Goal: Check status: Check status

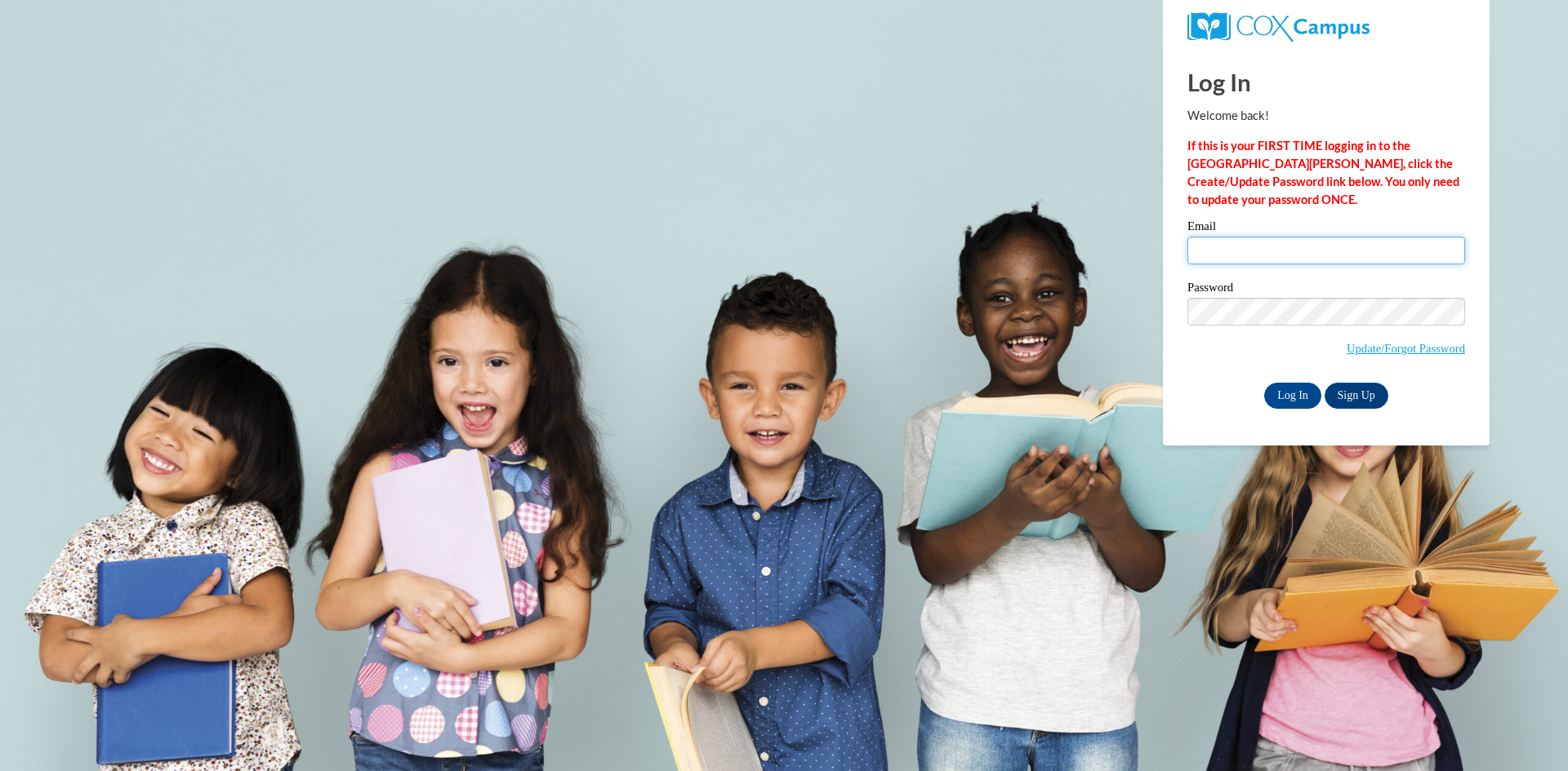
click at [1439, 255] on input "Email" at bounding box center [1326, 250] width 277 height 28
type input "20jhunromano@gmail.com"
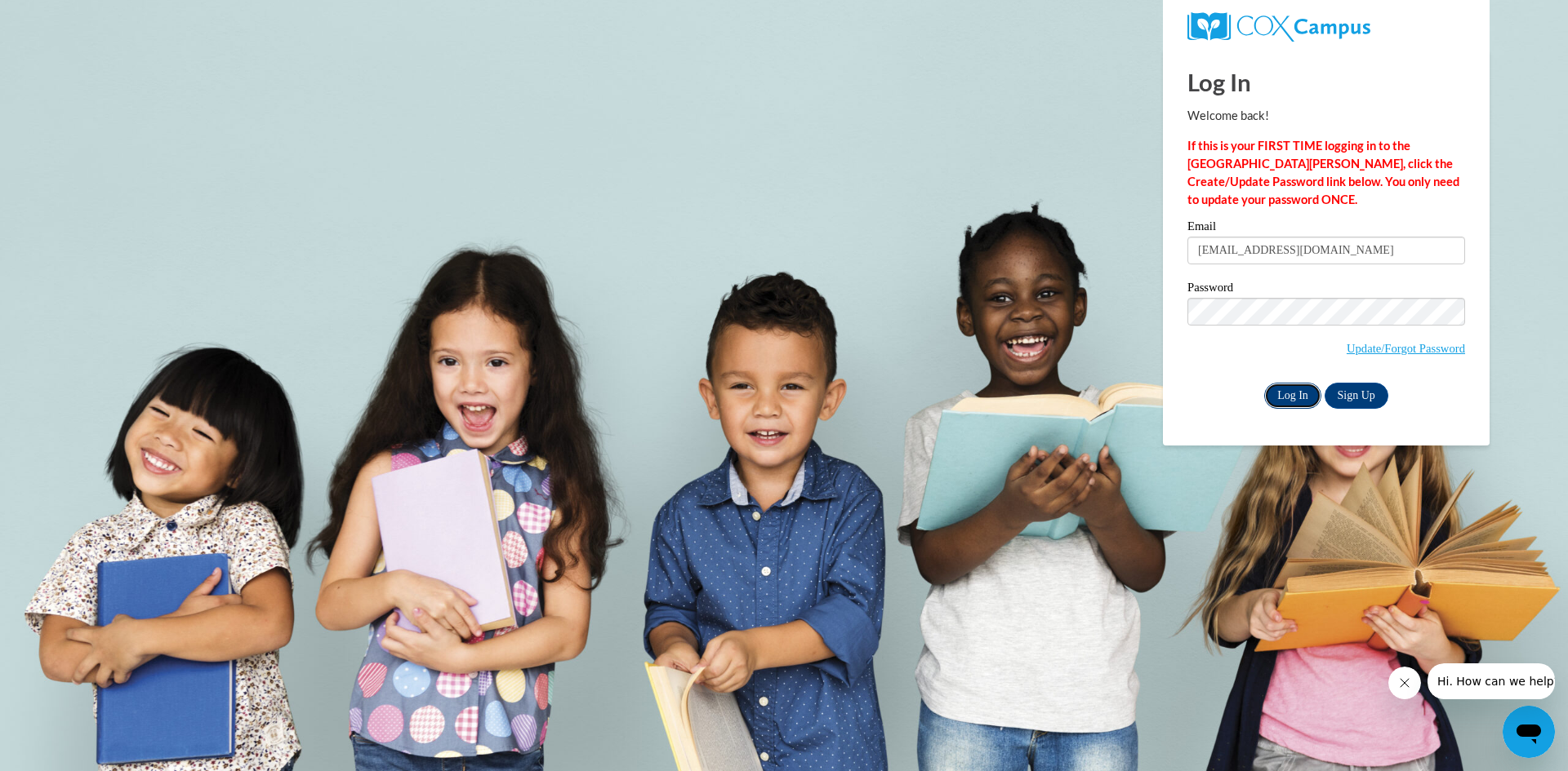
click at [1291, 399] on input "Log In" at bounding box center [1293, 395] width 57 height 26
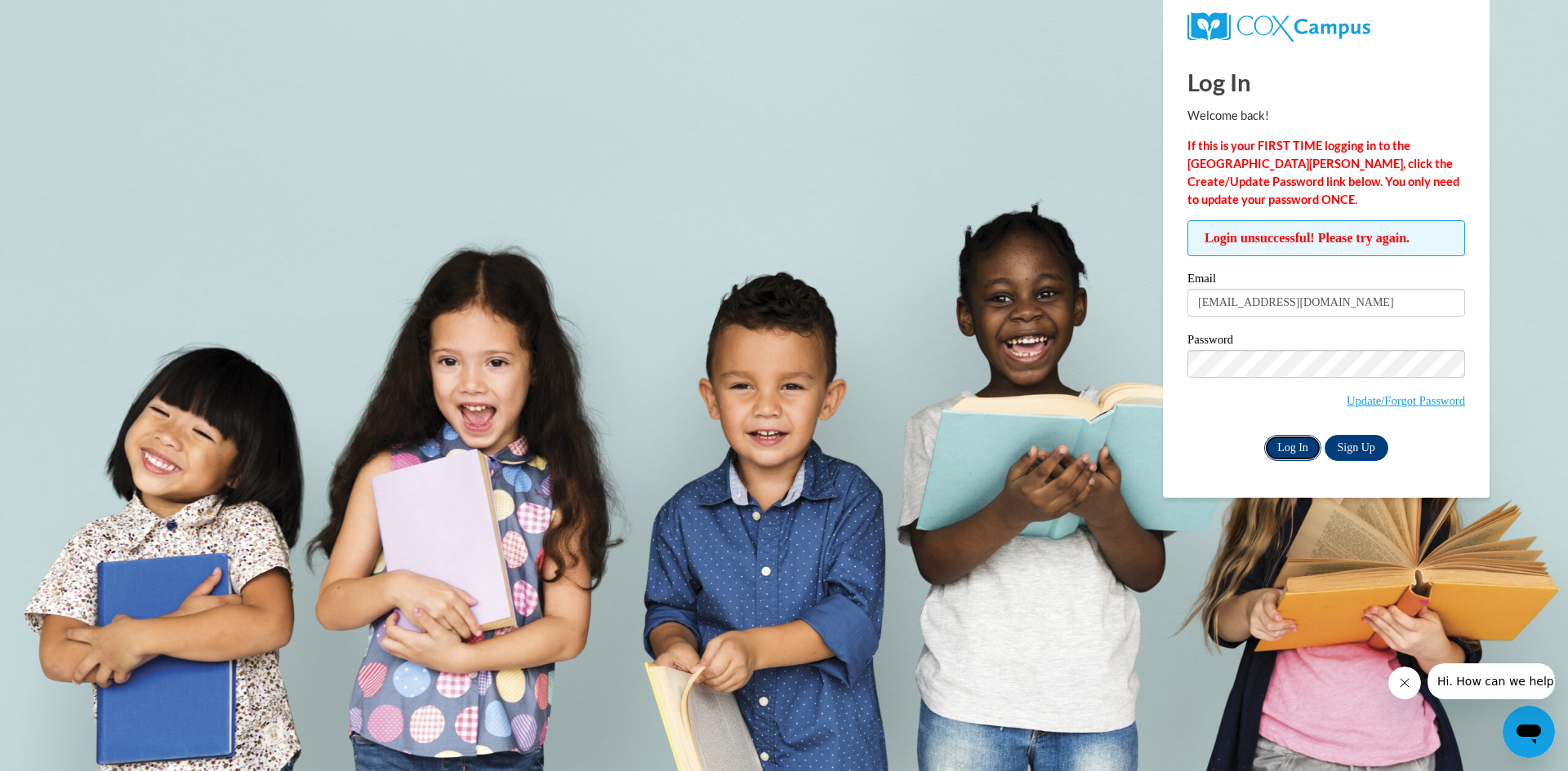
click at [1301, 443] on input "Log In" at bounding box center [1293, 448] width 57 height 26
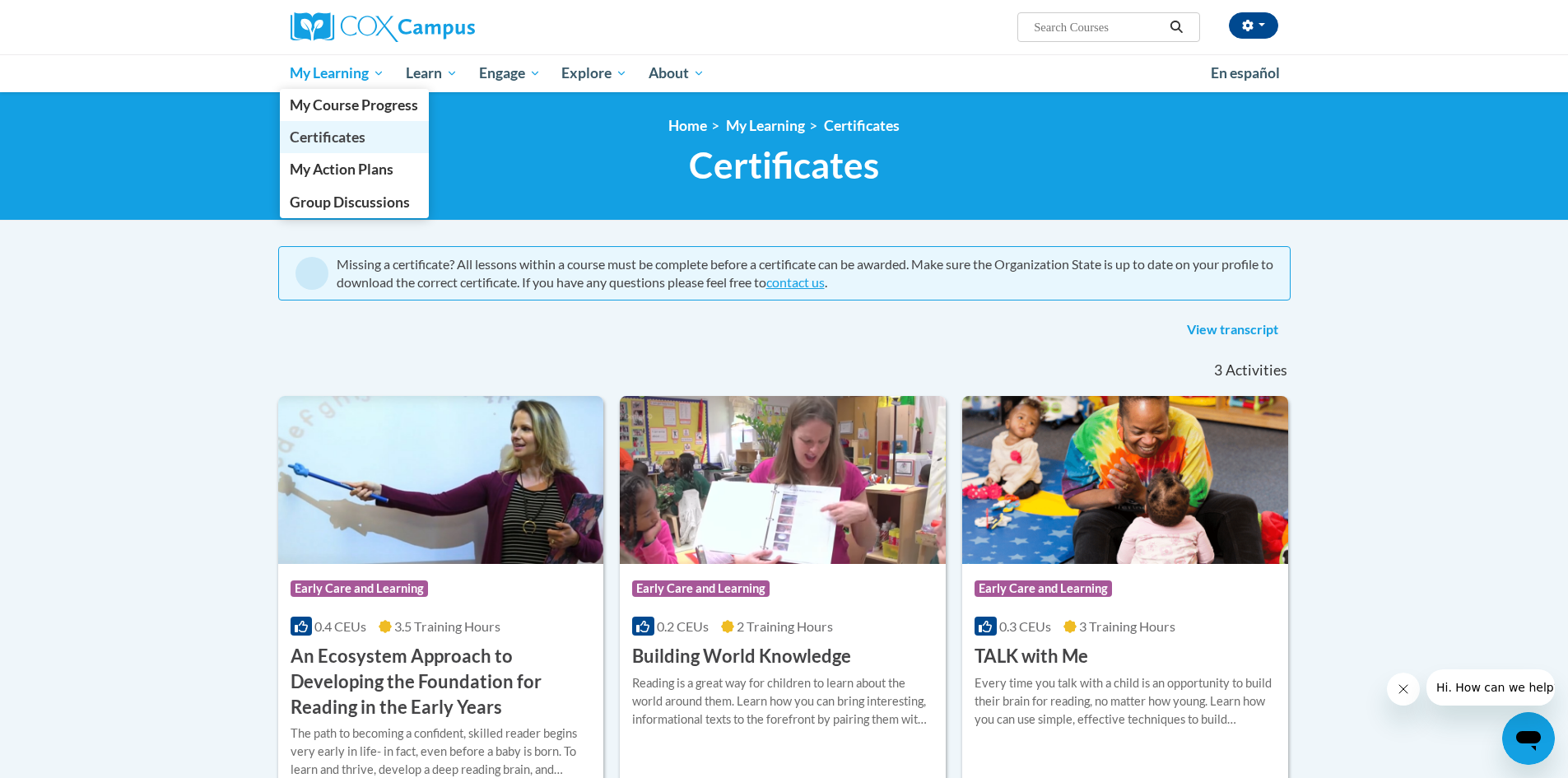
click at [361, 131] on span "Certificates" at bounding box center [328, 137] width 76 height 17
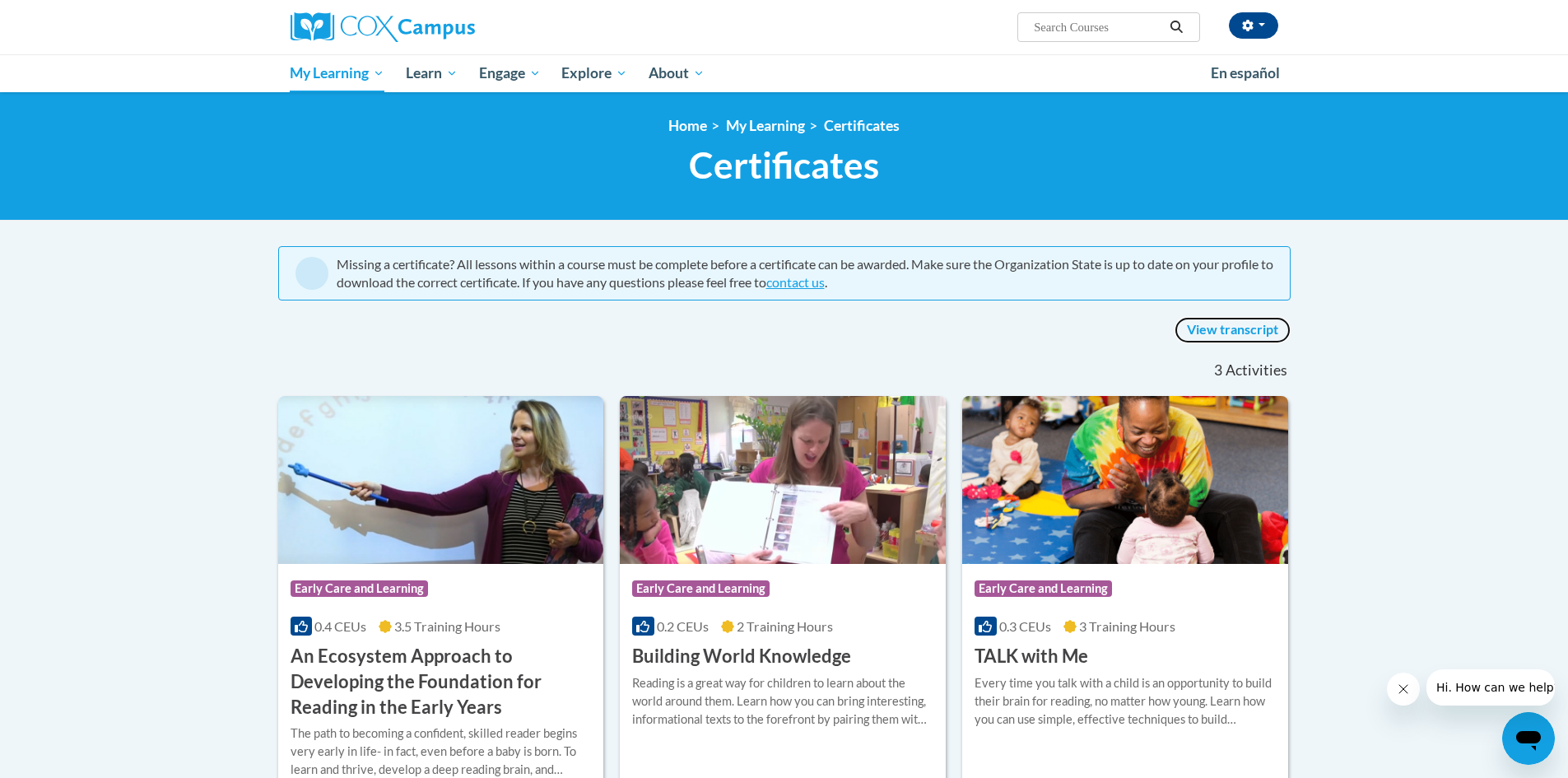
click at [1202, 335] on link "View transcript" at bounding box center [1233, 330] width 116 height 26
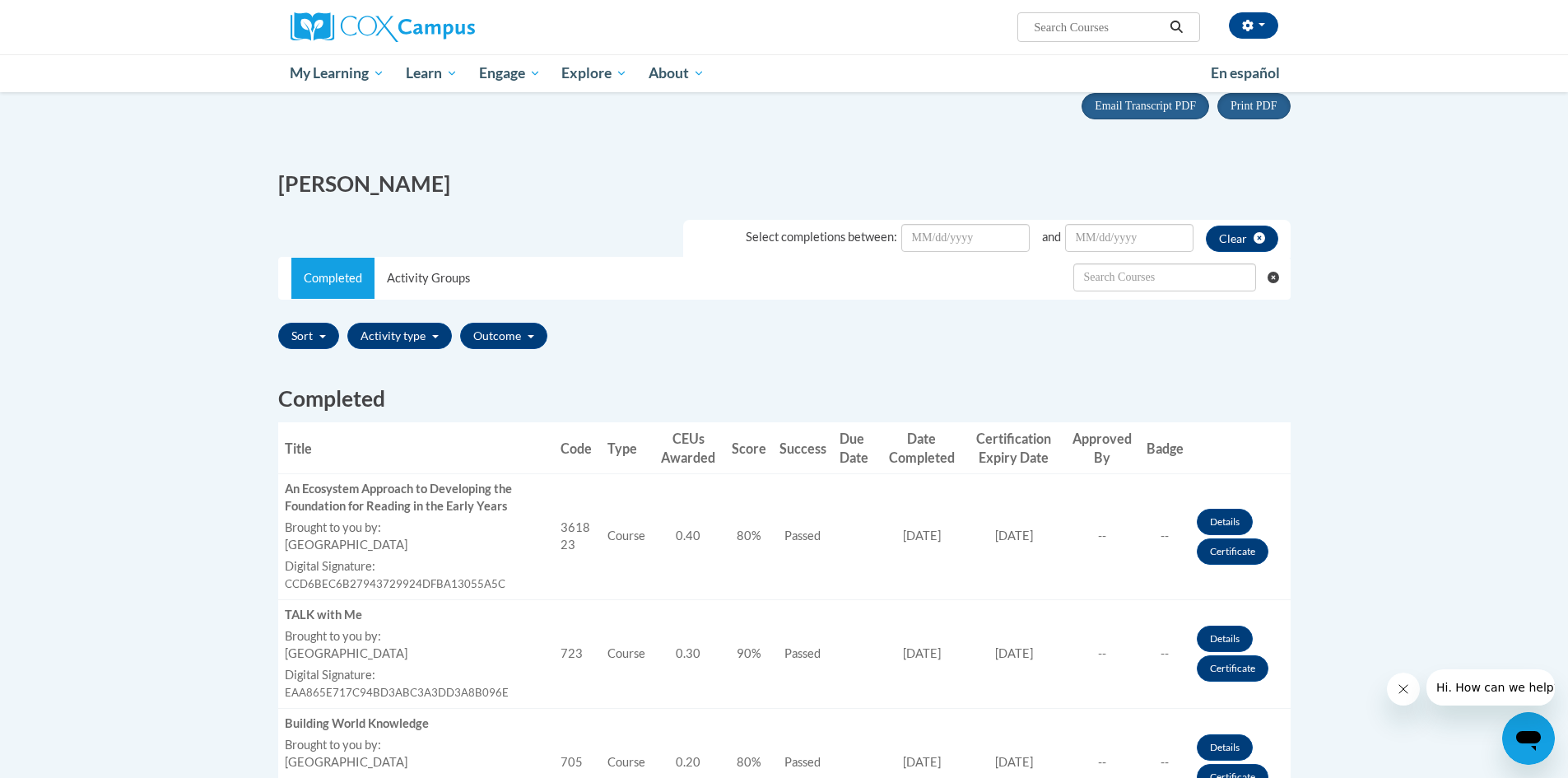
scroll to position [330, 0]
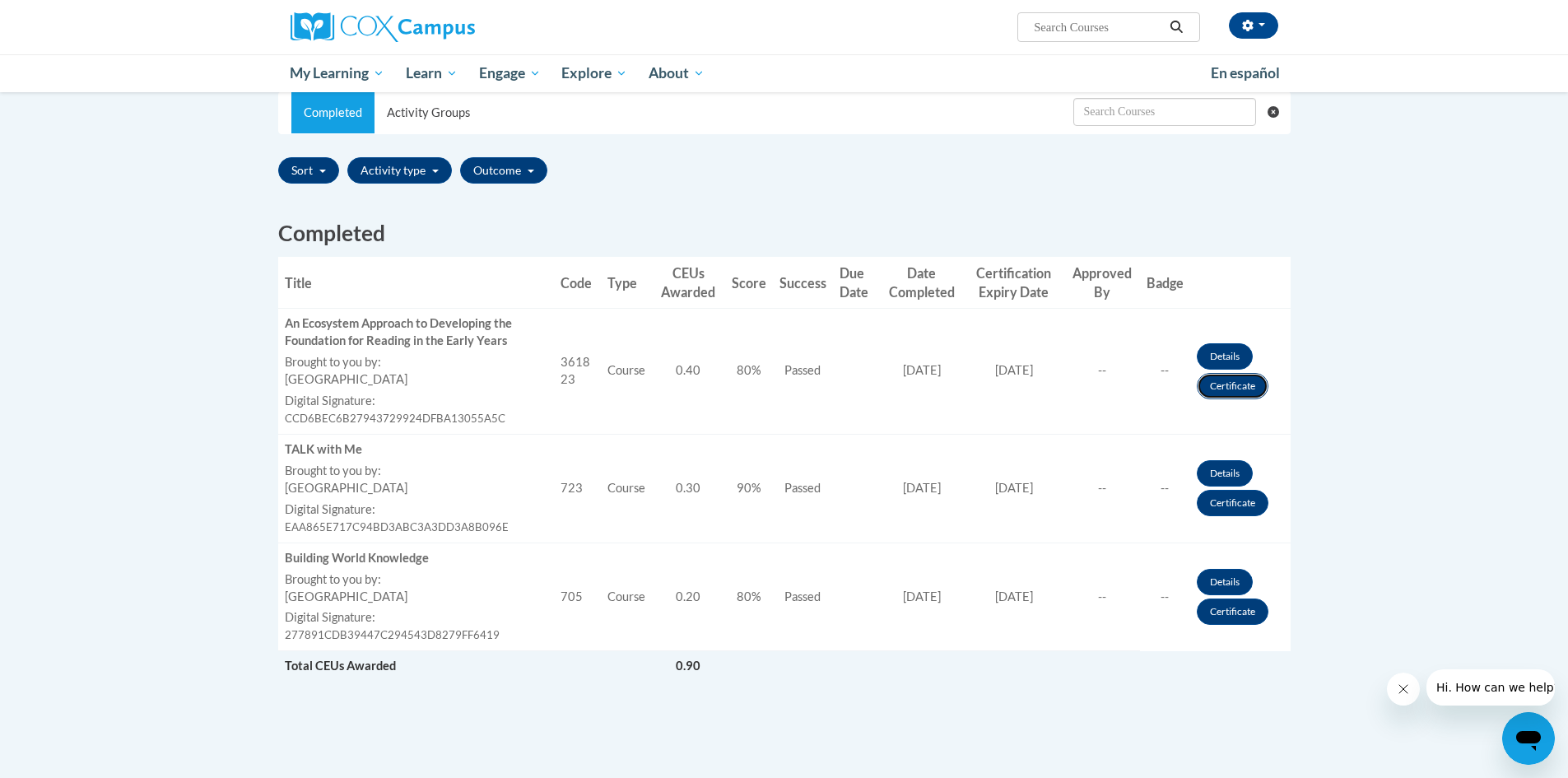
click at [1249, 391] on link "Certificate" at bounding box center [1232, 386] width 72 height 26
click at [1249, 504] on link "Certificate" at bounding box center [1232, 503] width 72 height 26
click at [1250, 613] on link "Certificate" at bounding box center [1232, 611] width 72 height 26
